Goal: Task Accomplishment & Management: Manage account settings

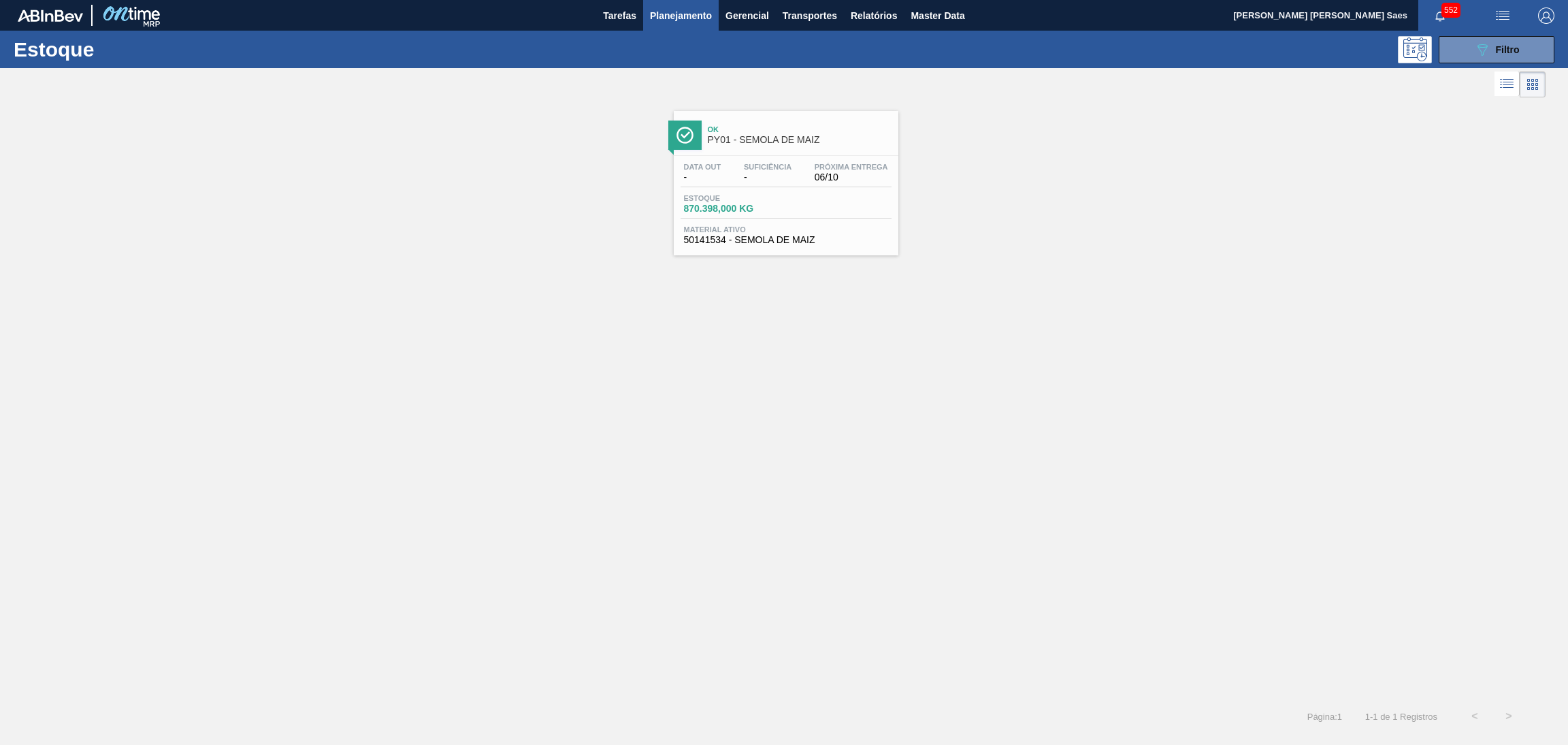
click at [789, 152] on div "Ok PY01 - SEMOLA DE MAIZ Data out - Suficiência - Próxima Entrega 06/10 Estoque…" at bounding box center [785, 183] width 225 height 144
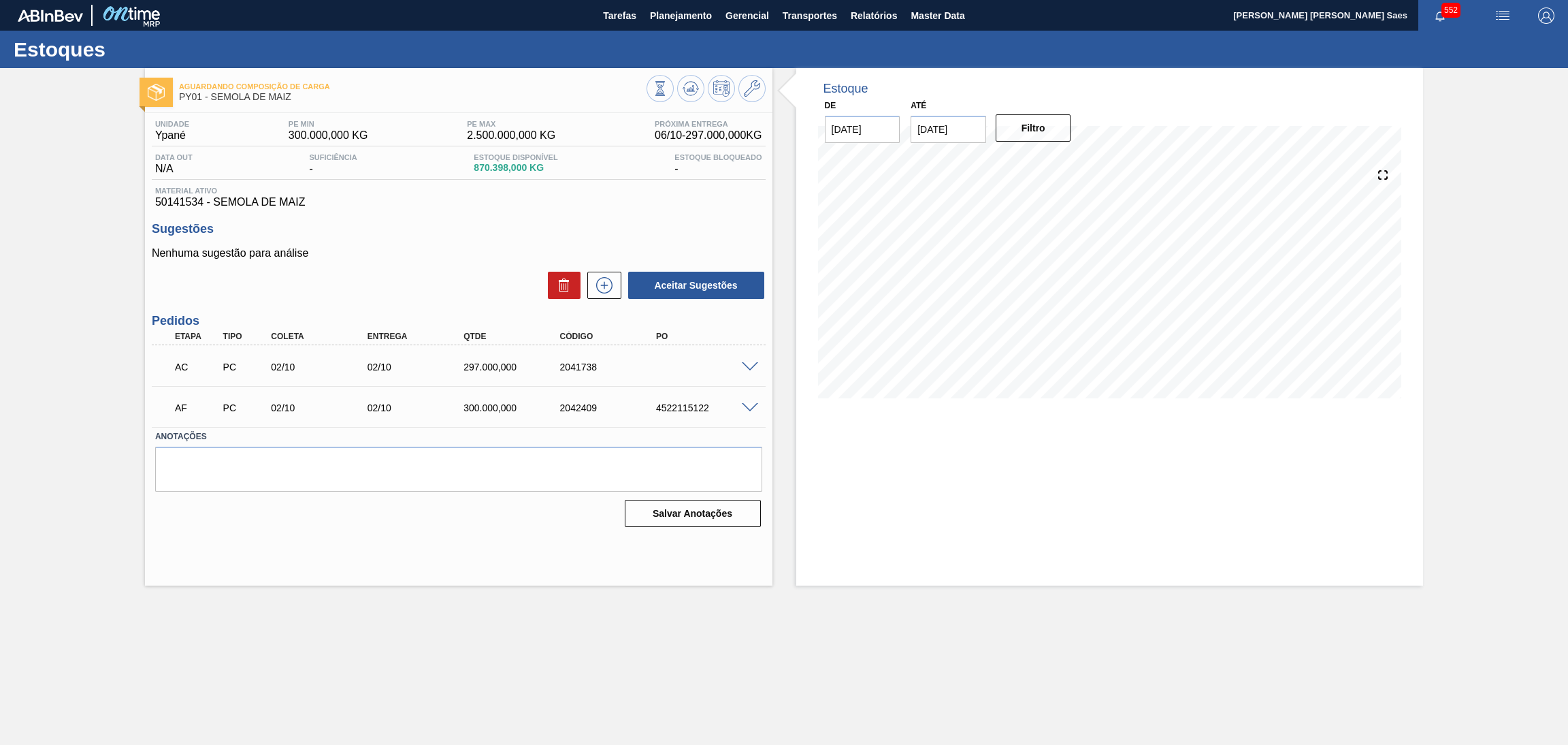
click at [745, 409] on span at bounding box center [750, 408] width 16 height 10
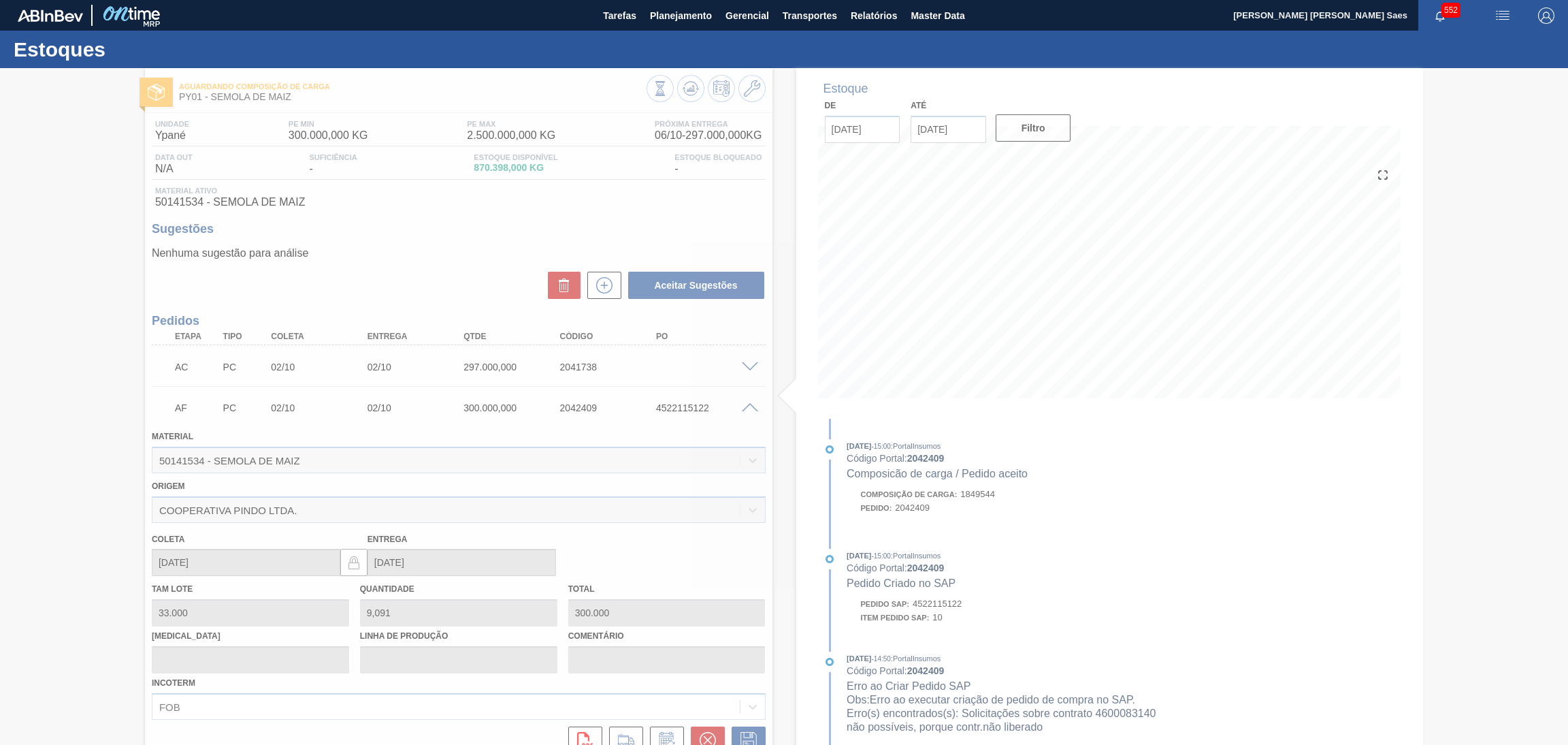
drag, startPoint x: 634, startPoint y: 409, endPoint x: 734, endPoint y: 411, distance: 100.0
click at [734, 411] on div at bounding box center [784, 405] width 1568 height 676
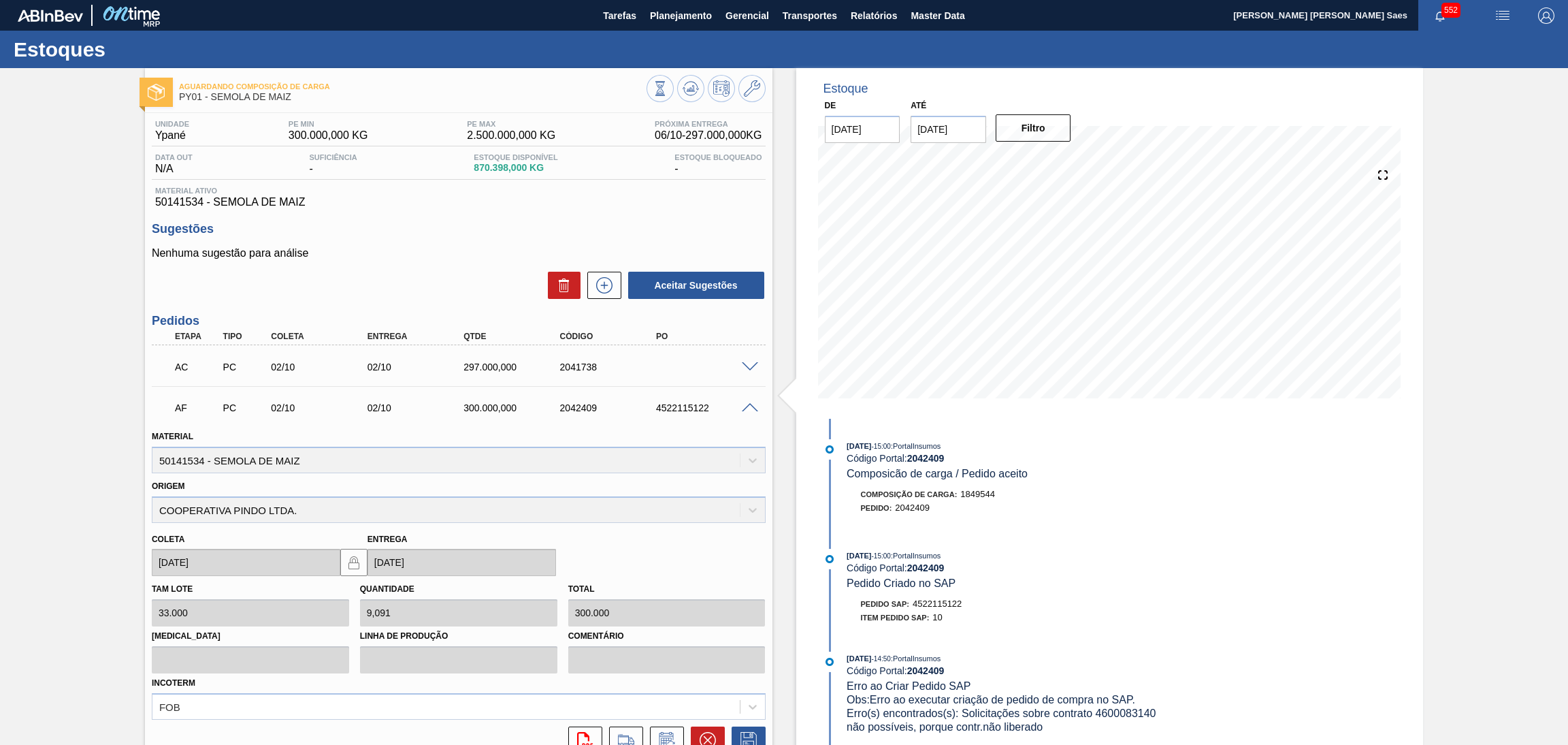
click at [696, 419] on div "AF PC 02/10 02/10 300.000,000 2042409 4522115122" at bounding box center [458, 406] width 613 height 34
drag, startPoint x: 650, startPoint y: 404, endPoint x: 734, endPoint y: 405, distance: 84.0
click at [722, 402] on div "4522115122" at bounding box center [695, 407] width 96 height 11
copy div "4522115122"
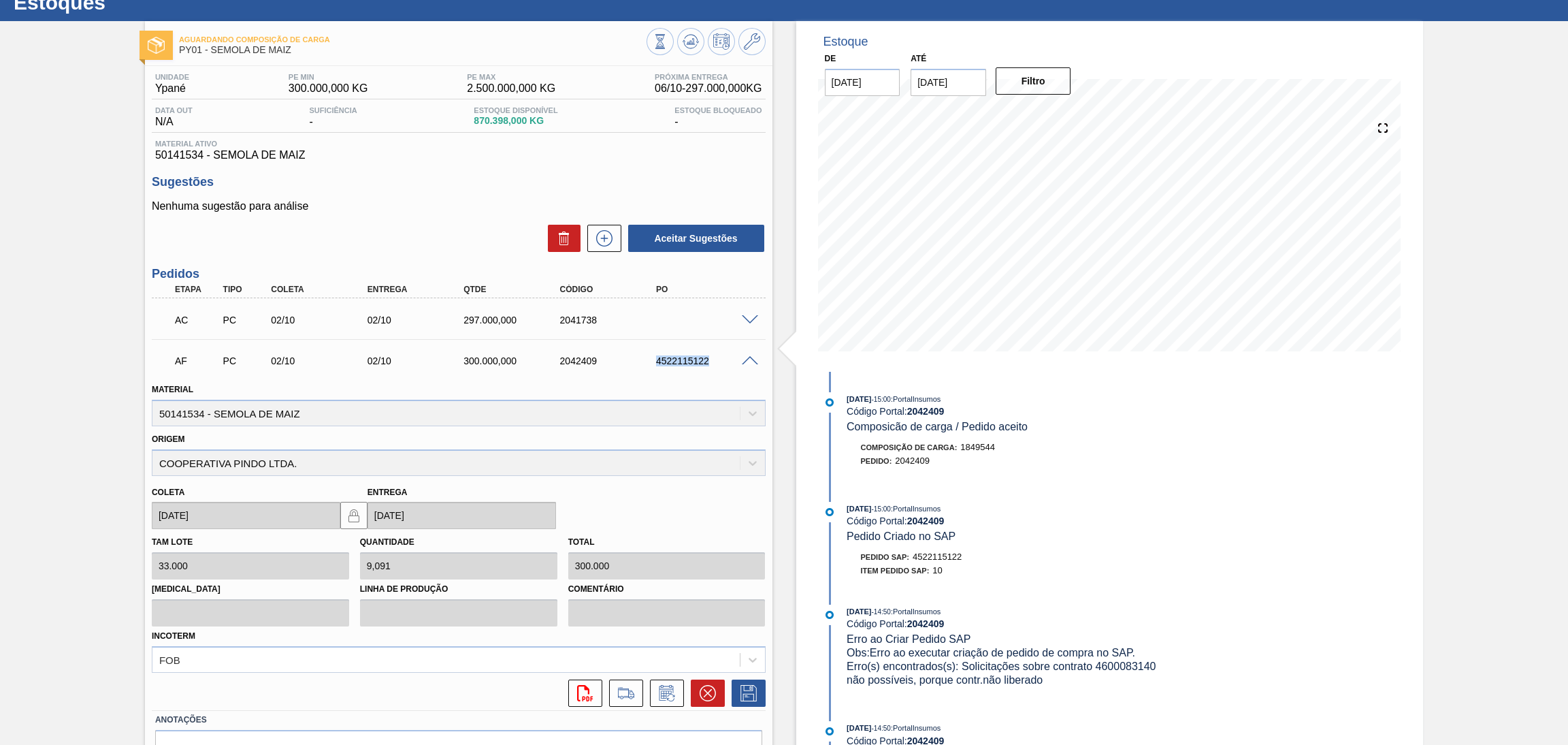
scroll to position [121, 0]
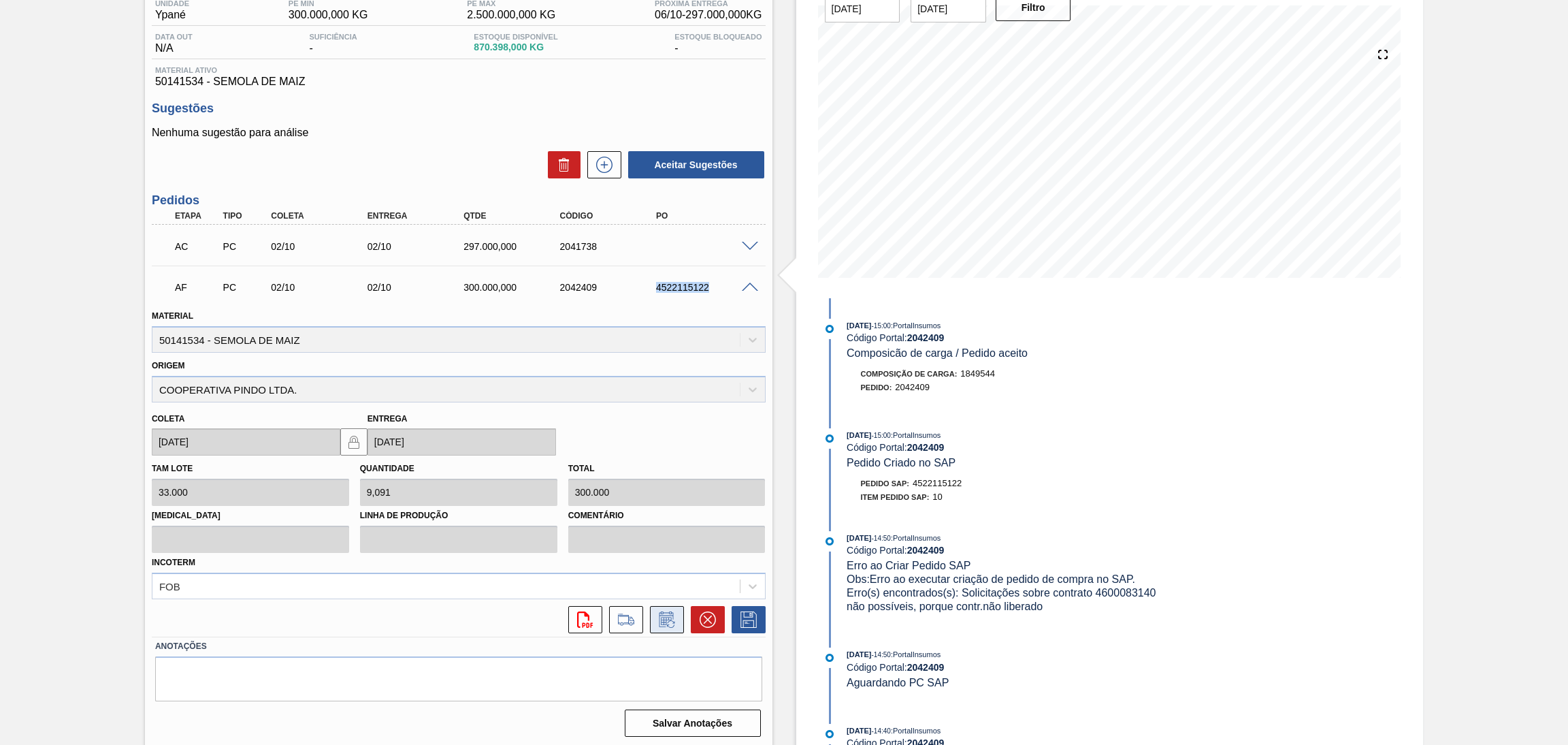
click at [657, 620] on icon at bounding box center [666, 619] width 22 height 16
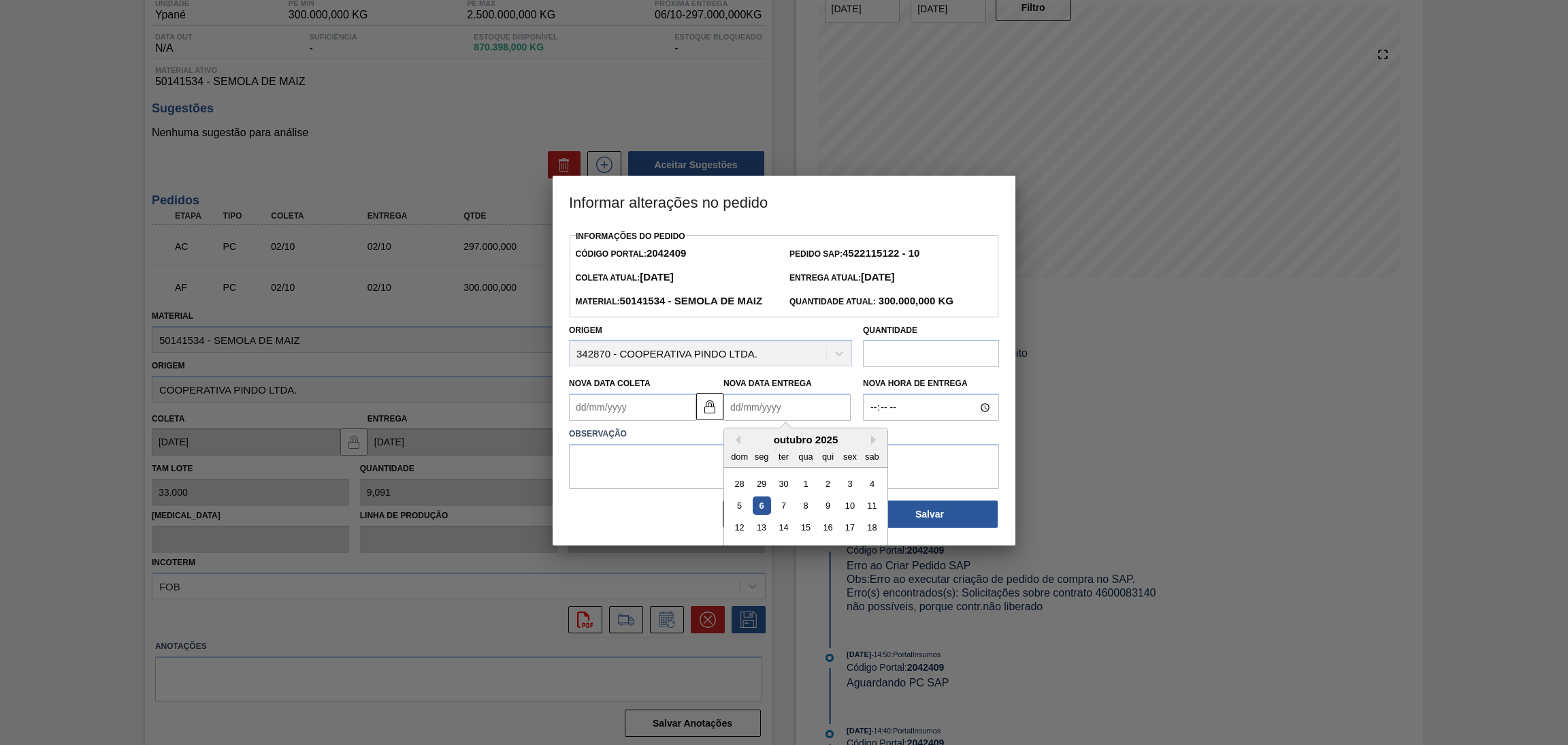
click at [758, 421] on Entrega2042409 "Nova Data Entrega" at bounding box center [787, 406] width 128 height 27
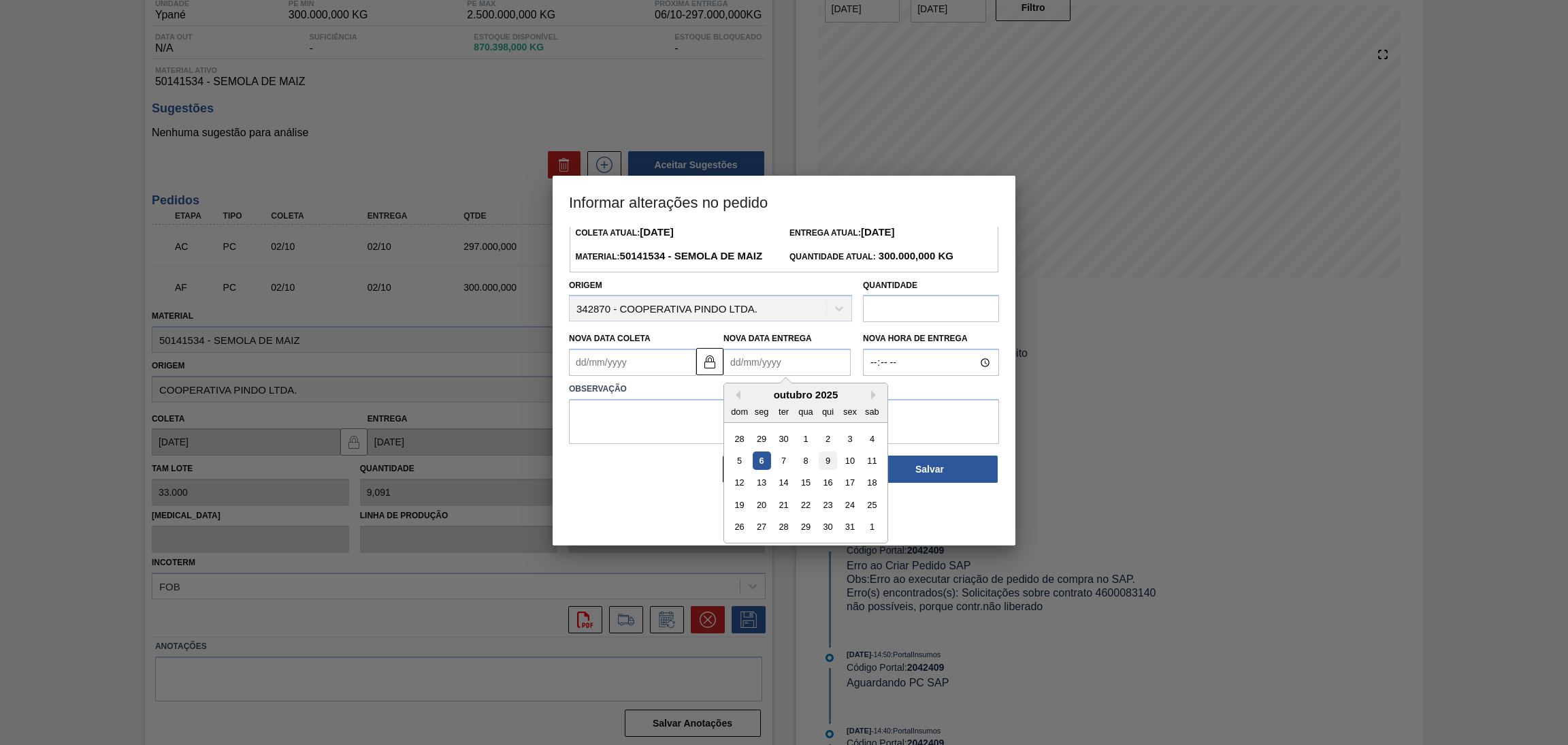
click at [824, 470] on div "9" at bounding box center [827, 460] width 18 height 18
type Coleta2042409 "[DATE]"
type Entrega2042409 "[DATE]"
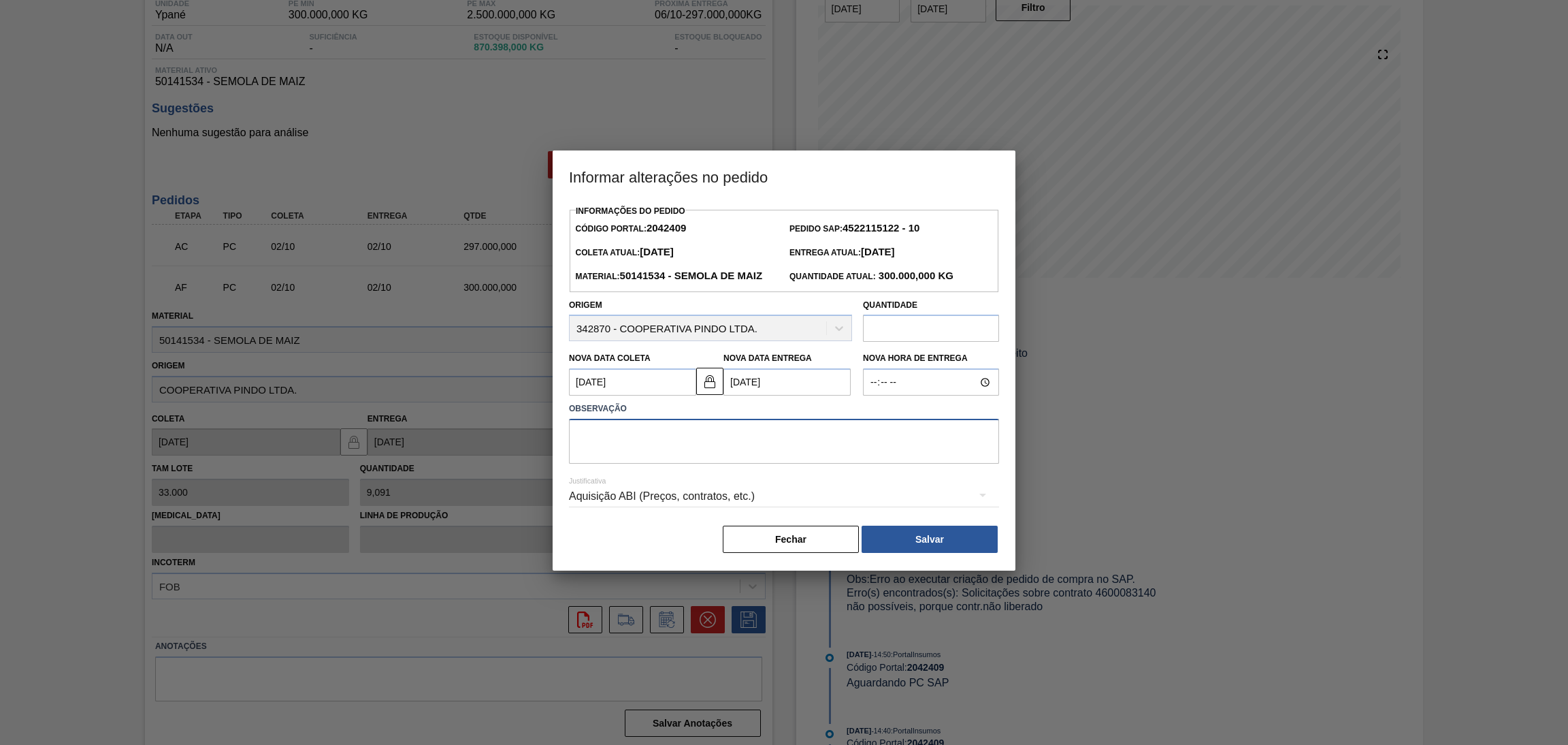
click at [850, 464] on textarea at bounding box center [784, 441] width 430 height 45
type textarea "data que vamos receber"
click at [940, 553] on button "Salvar" at bounding box center [929, 538] width 136 height 27
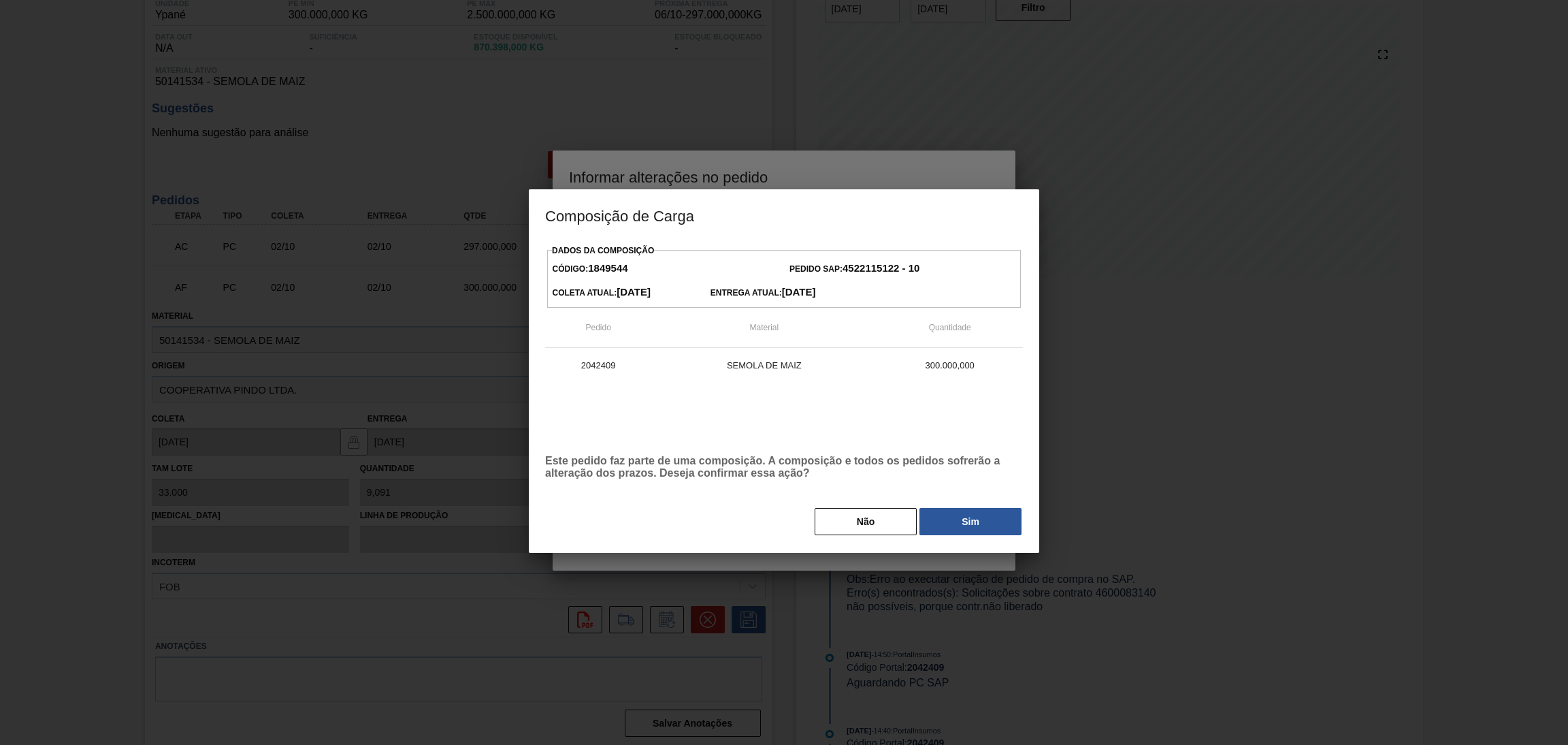
click at [965, 540] on div "Dados da Composição Código: 1849544 Pedido SAP: 4522115122 - 10 [PERSON_NAME] A…" at bounding box center [784, 397] width 510 height 312
click at [965, 526] on button "Sim" at bounding box center [970, 521] width 102 height 27
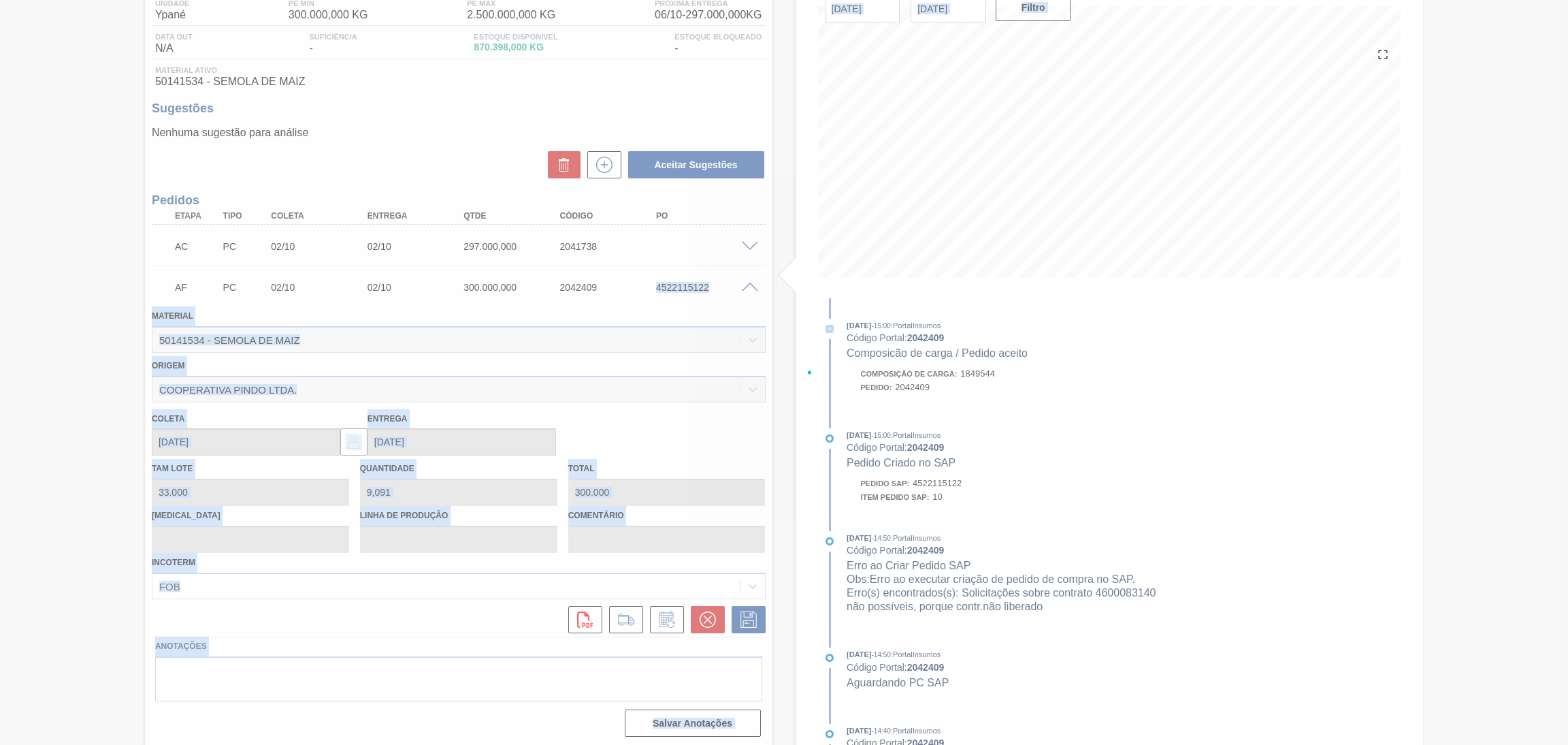
drag, startPoint x: 648, startPoint y: 282, endPoint x: 725, endPoint y: 295, distance: 78.1
click at [716, 292] on div "Aguardando Composição de Carga PY01 - SEMOLA DE MAIZ Unidade Ypané PE MIN 300.0…" at bounding box center [784, 348] width 1568 height 801
copy div "4522115122 Material 50141534 - SEMOLA DE MAIZ Origem COOPERATIVA PINDO LTDA. [P…"
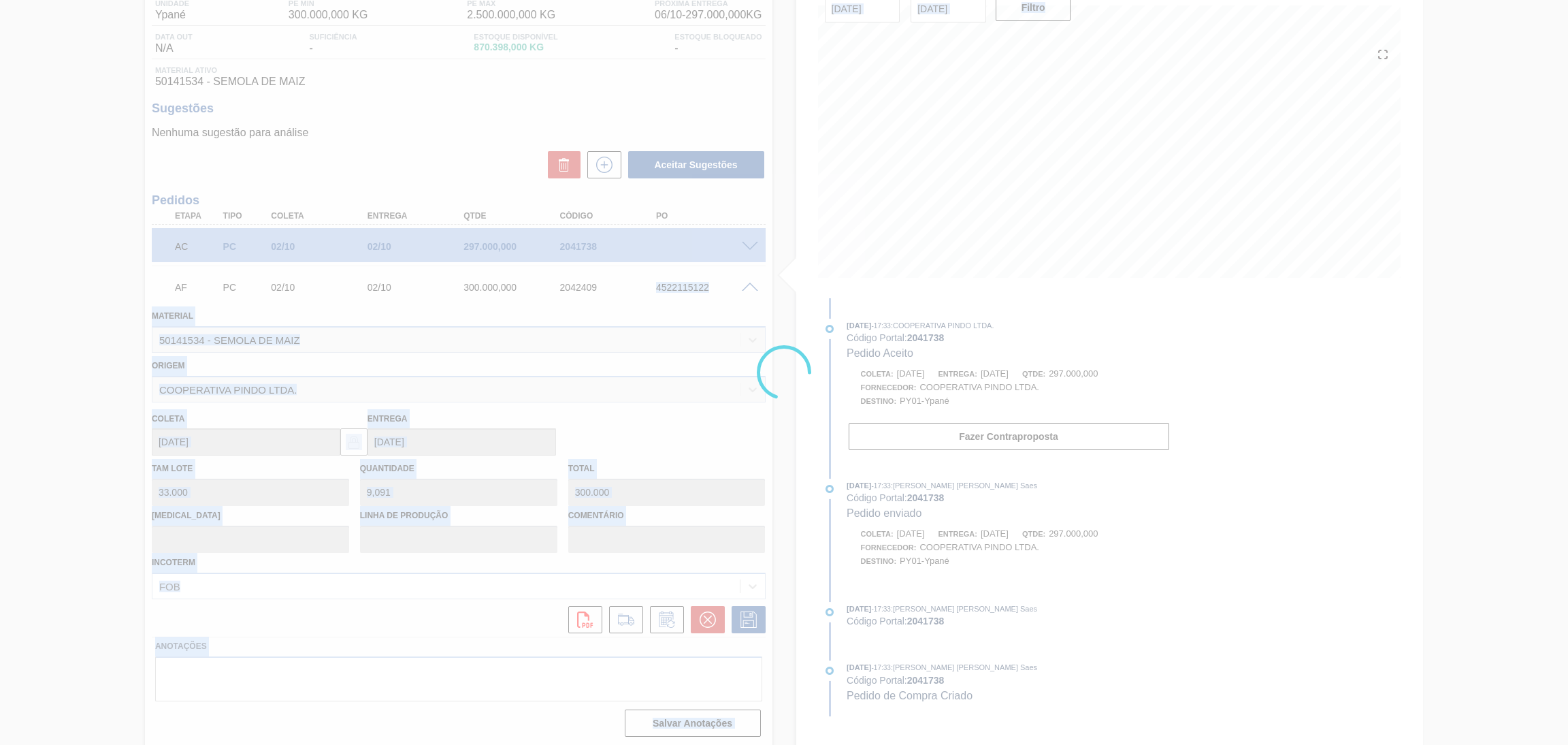
click at [689, 201] on div at bounding box center [784, 372] width 1568 height 745
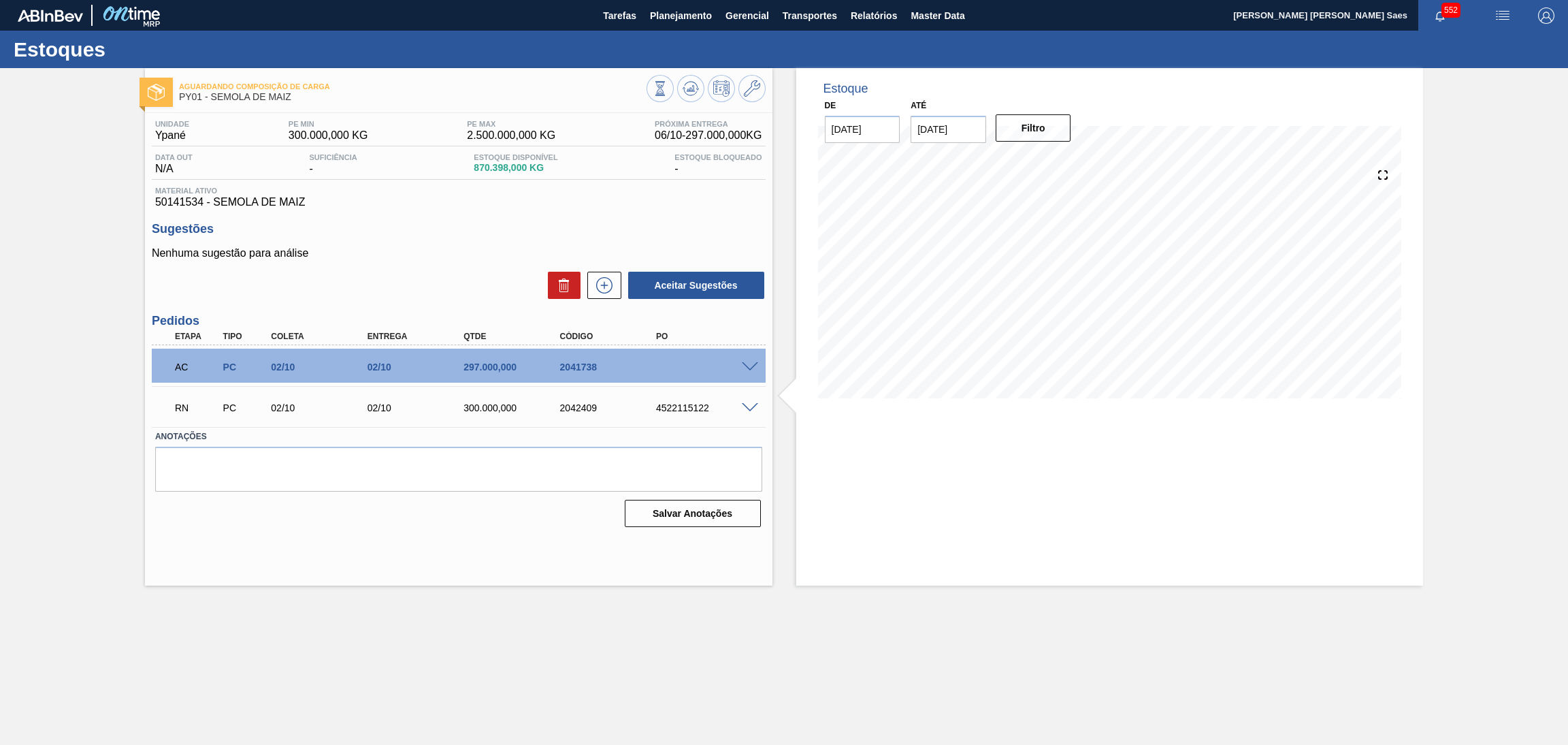
click at [752, 412] on div "RN PC 02/10 02/10 300.000,000 2042409 4522115122" at bounding box center [458, 406] width 613 height 34
click at [749, 405] on span at bounding box center [750, 408] width 16 height 10
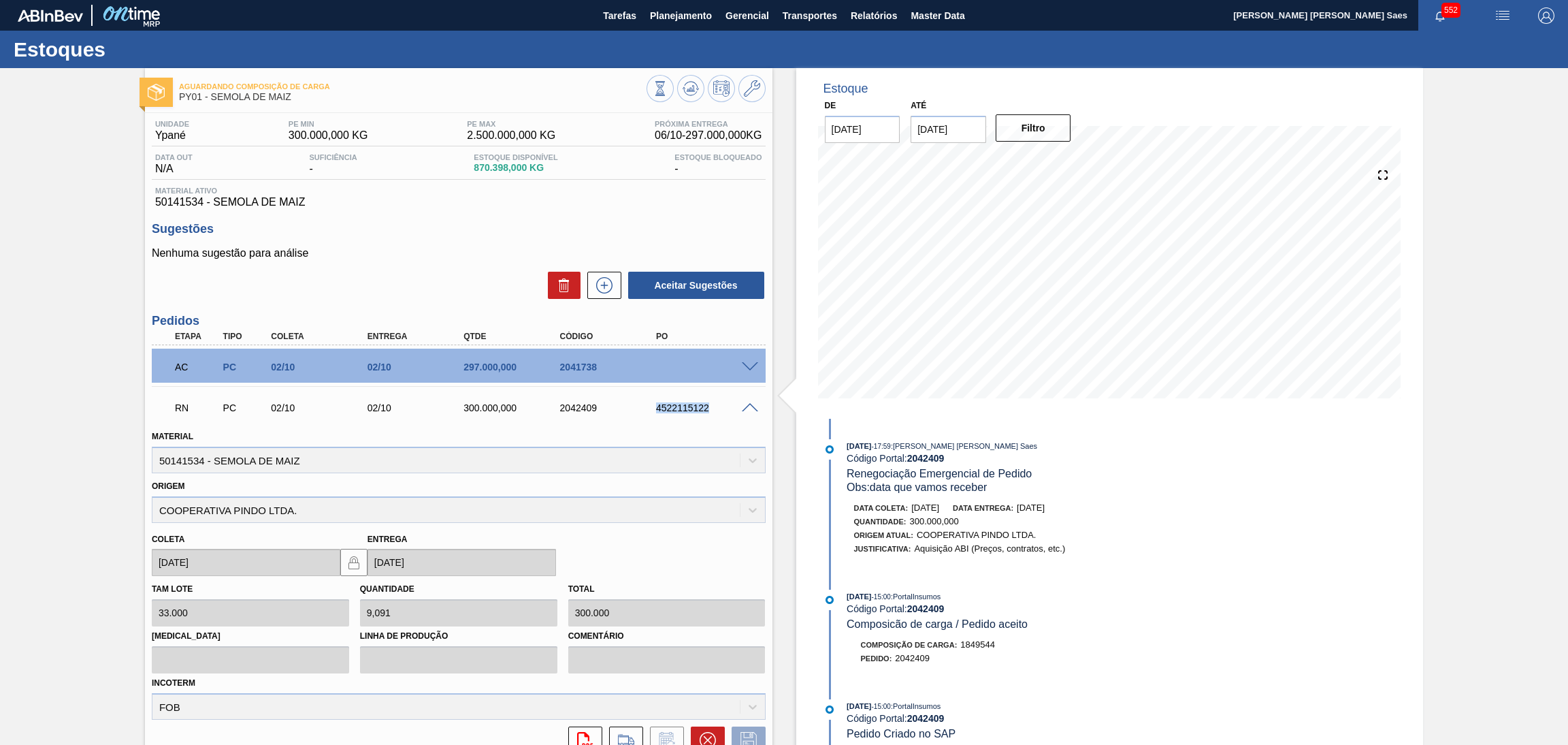
drag, startPoint x: 646, startPoint y: 405, endPoint x: 724, endPoint y: 406, distance: 78.0
click at [724, 406] on div "4522115122" at bounding box center [695, 407] width 96 height 11
copy div "4522115122"
click at [750, 362] on span at bounding box center [750, 367] width 16 height 10
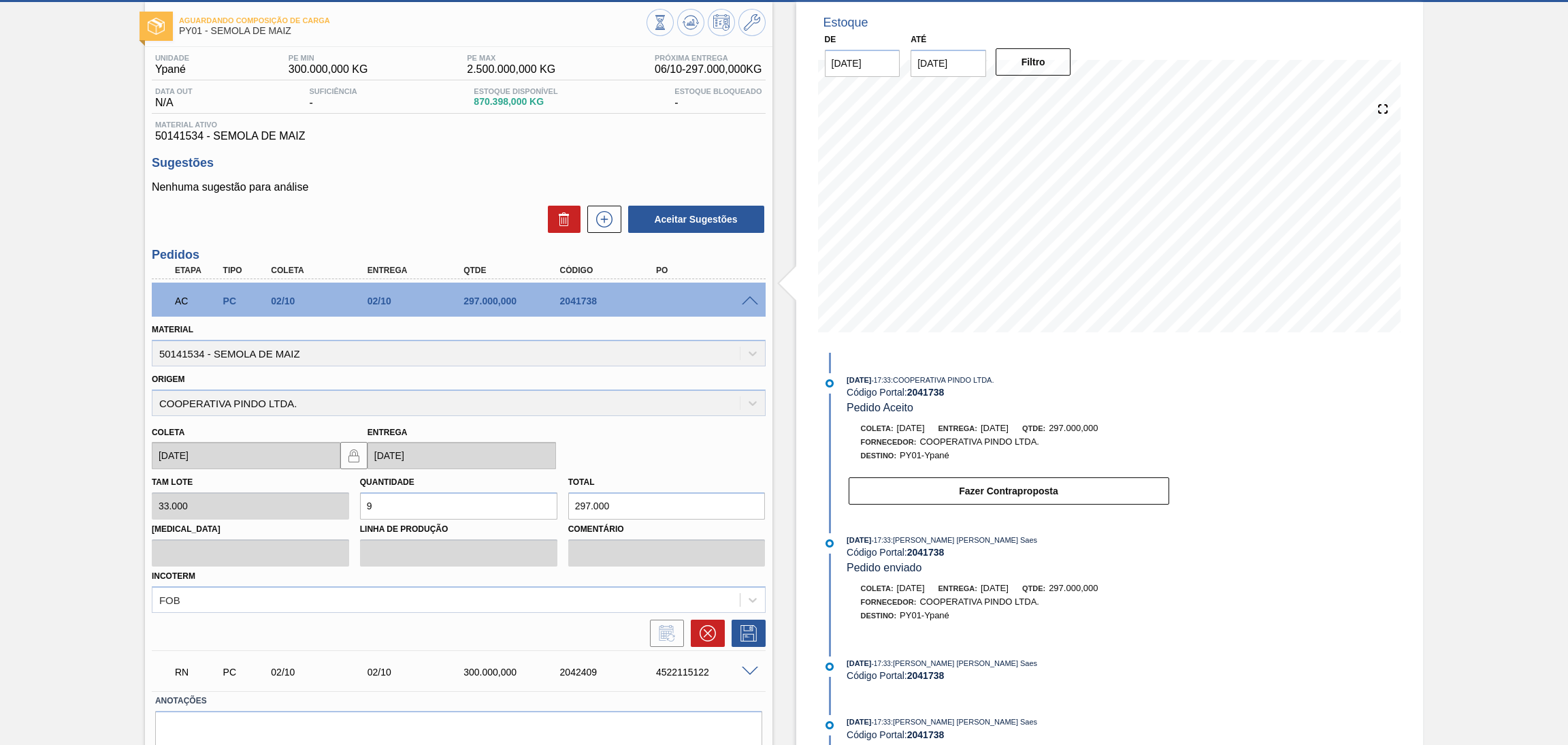
scroll to position [121, 0]
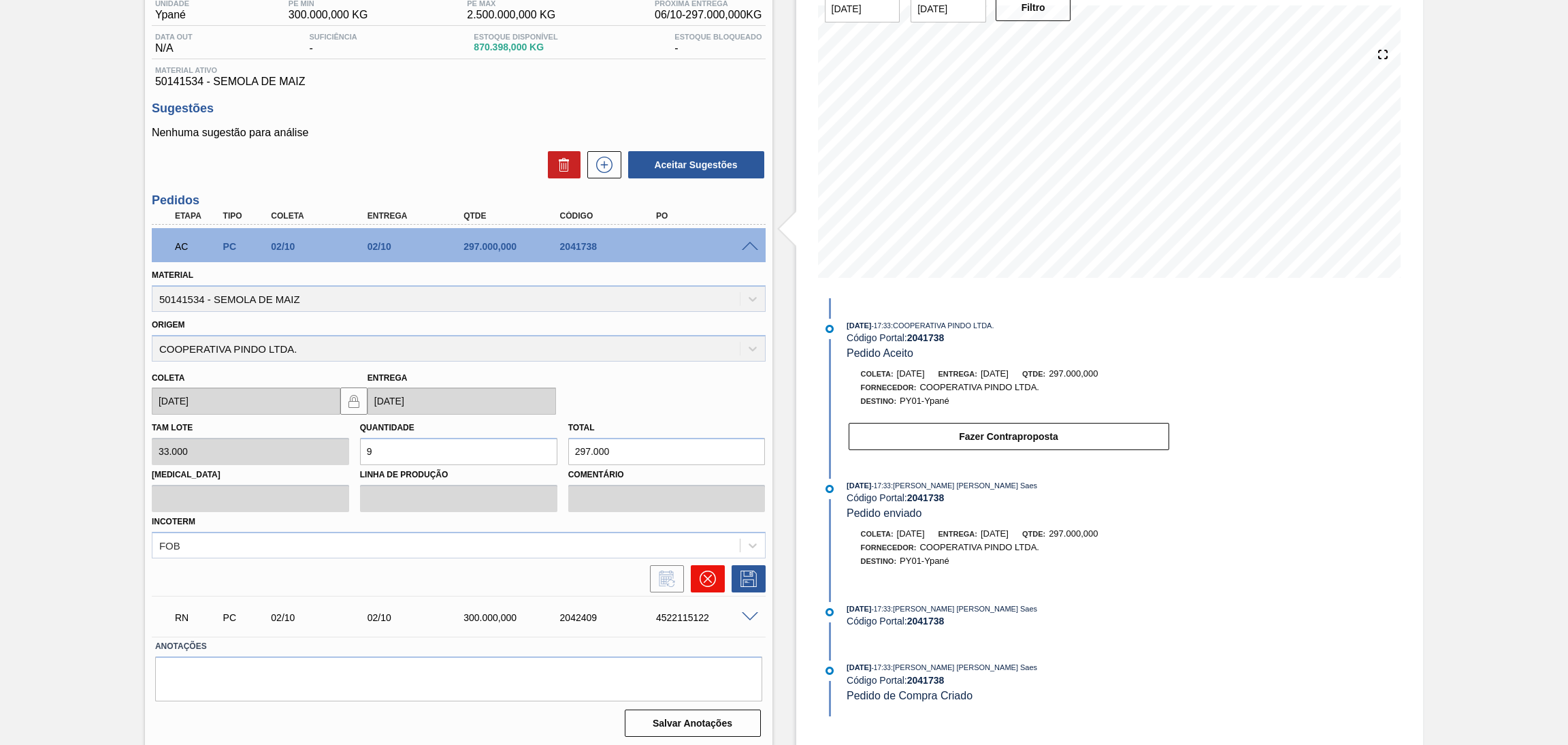
click at [705, 572] on icon at bounding box center [707, 578] width 16 height 16
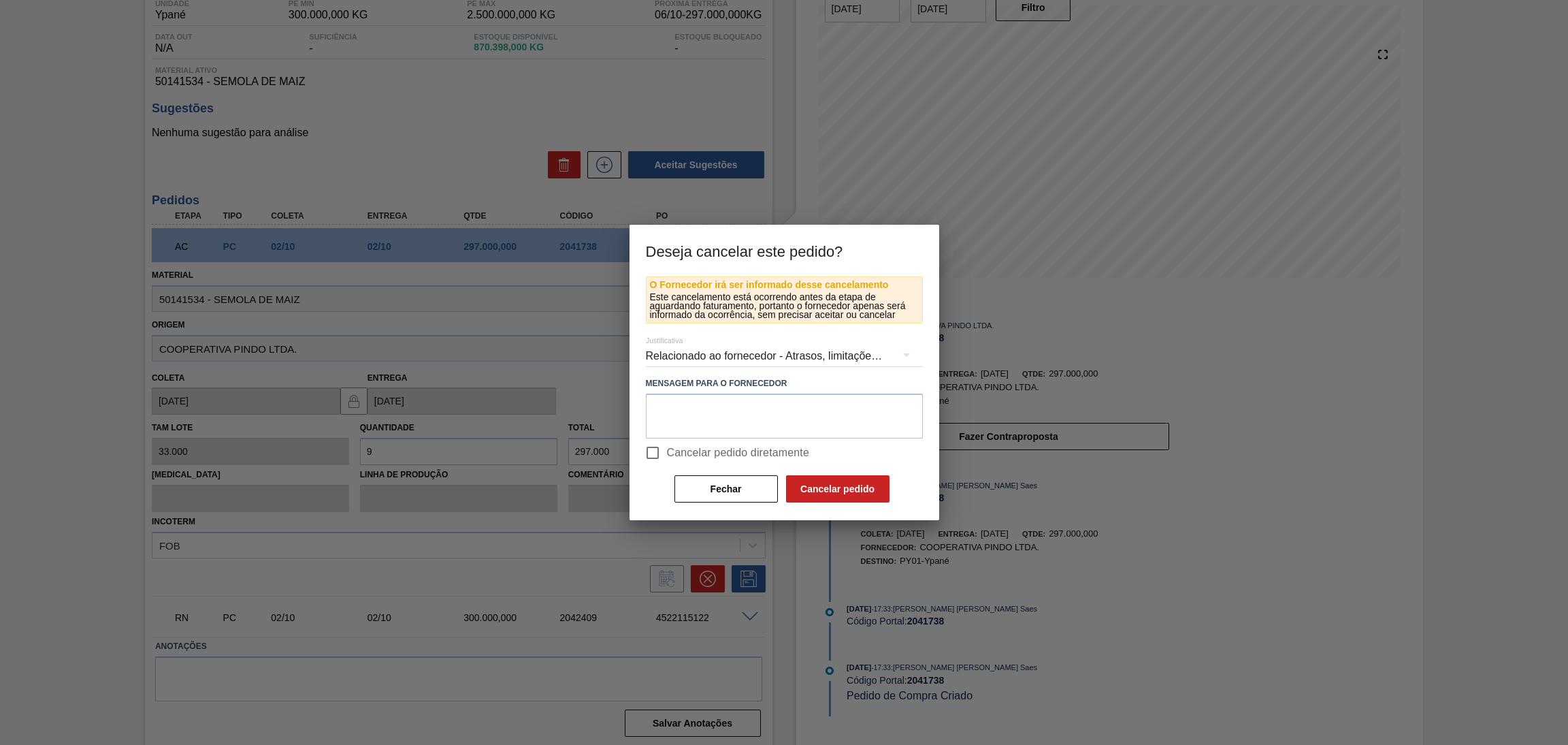
click at [705, 447] on span "Cancelar pedido diretamente" at bounding box center [738, 452] width 143 height 16
click at [666, 447] on input "Cancelar pedido diretamente" at bounding box center [653, 452] width 29 height 29
checkbox input "true"
click at [801, 476] on button "Cancelar pedido" at bounding box center [837, 488] width 103 height 27
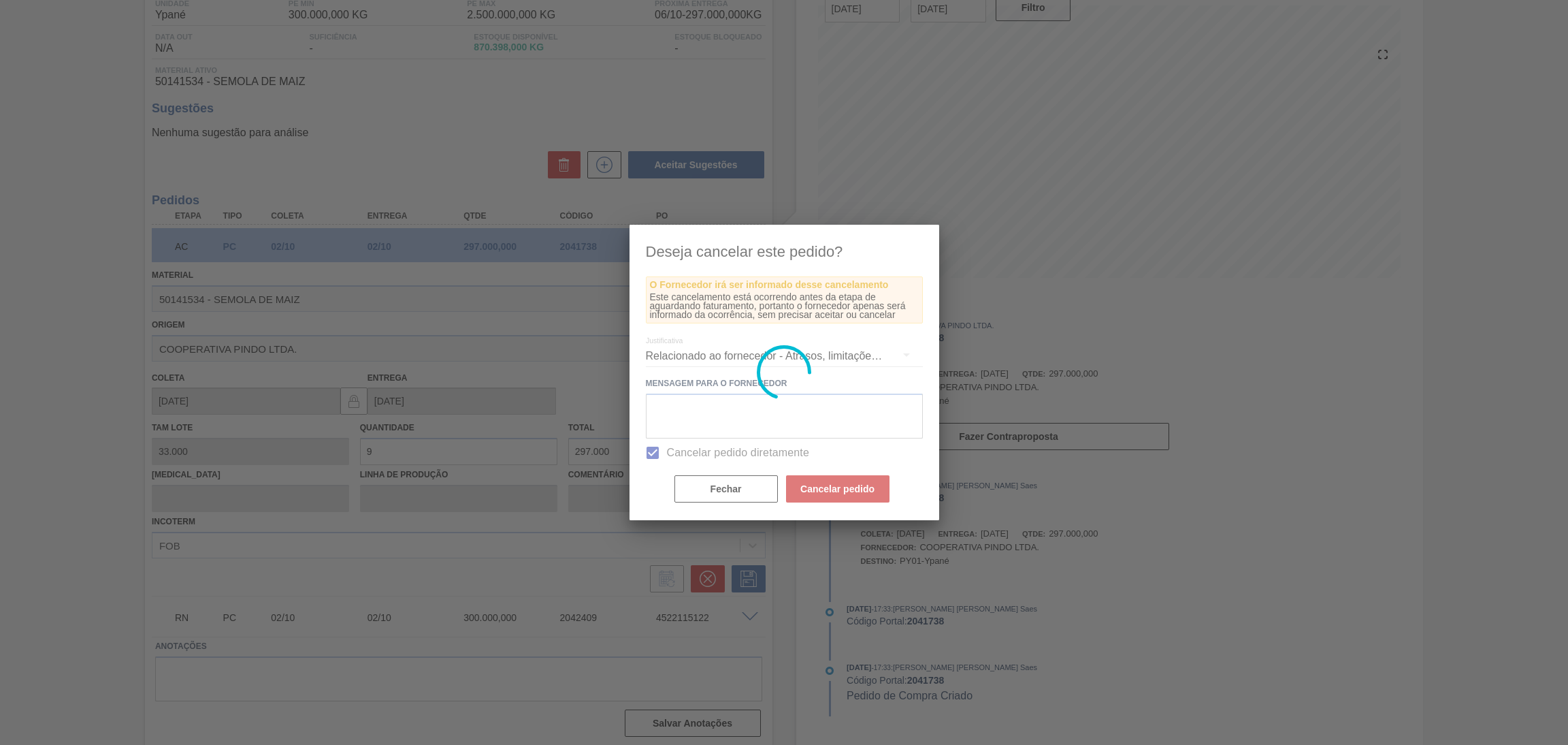
scroll to position [0, 0]
